Goal: Information Seeking & Learning: Stay updated

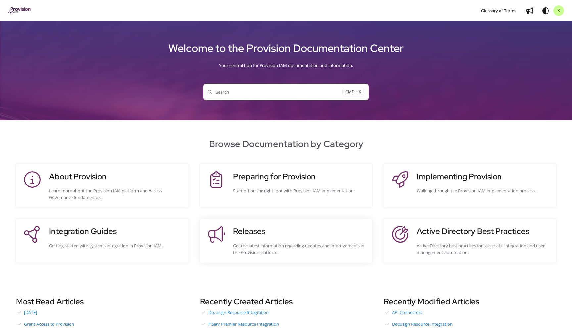
click at [244, 237] on h3 "Releases" at bounding box center [299, 232] width 133 height 12
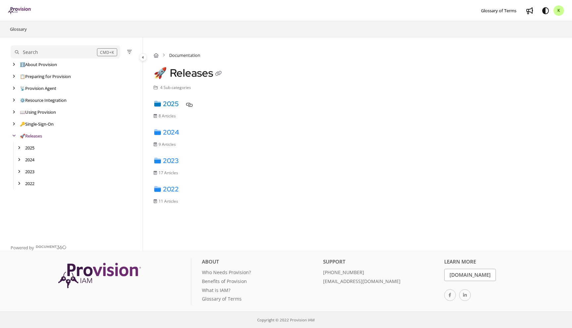
click at [169, 105] on link "2025" at bounding box center [166, 104] width 25 height 9
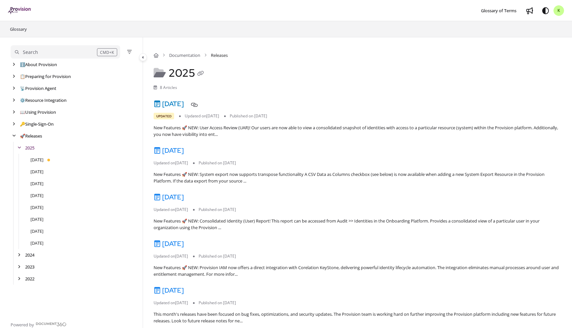
click at [181, 103] on link "[DATE]" at bounding box center [169, 104] width 30 height 9
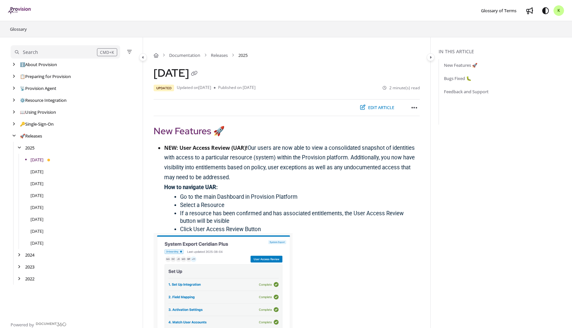
click at [375, 107] on button "Edit article" at bounding box center [377, 107] width 43 height 11
